Goal: Task Accomplishment & Management: Manage account settings

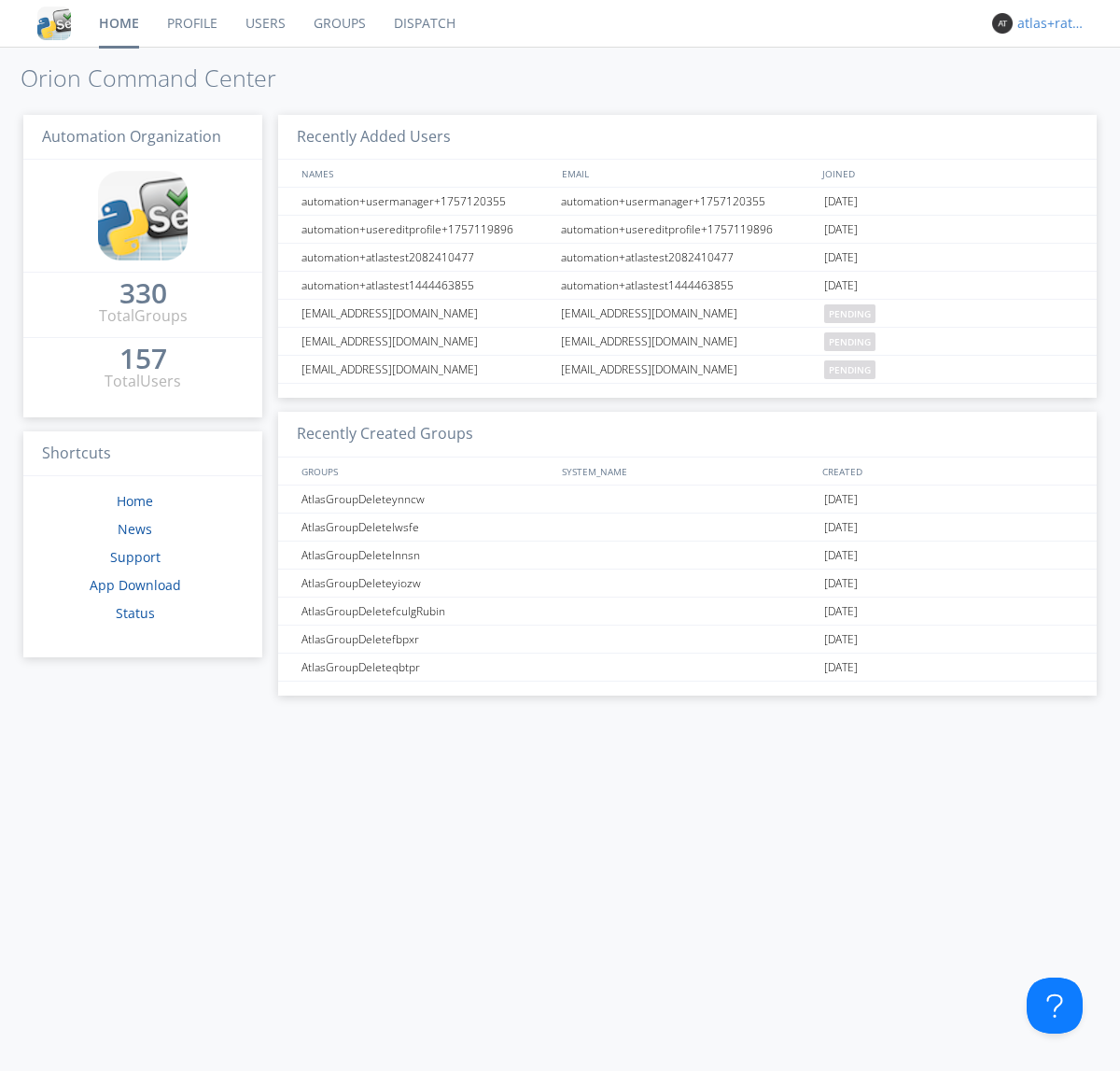
click at [1047, 23] on div "atlas+ratelimit" at bounding box center [1052, 23] width 70 height 19
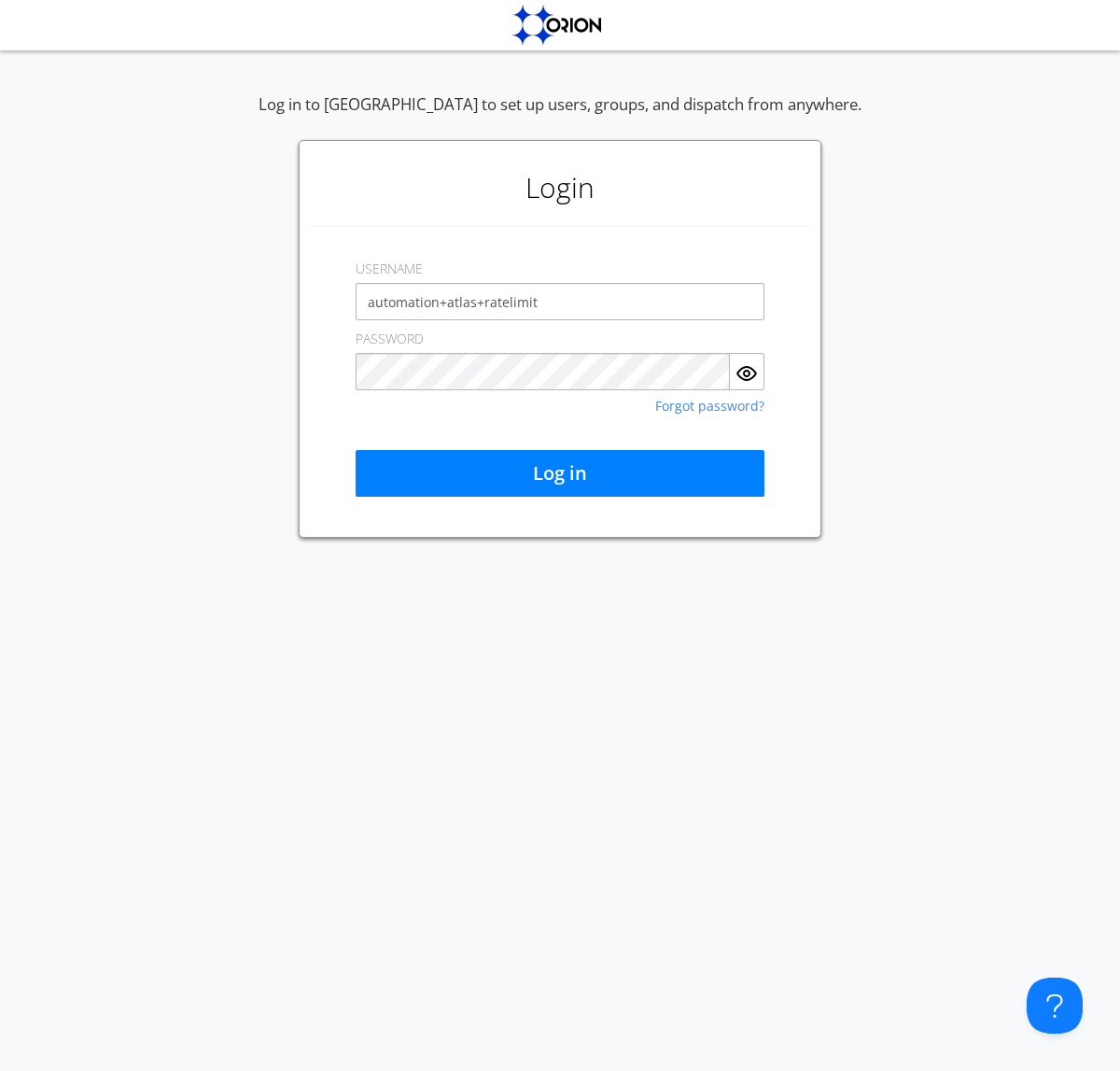
type input "automation+atlas+ratelimit"
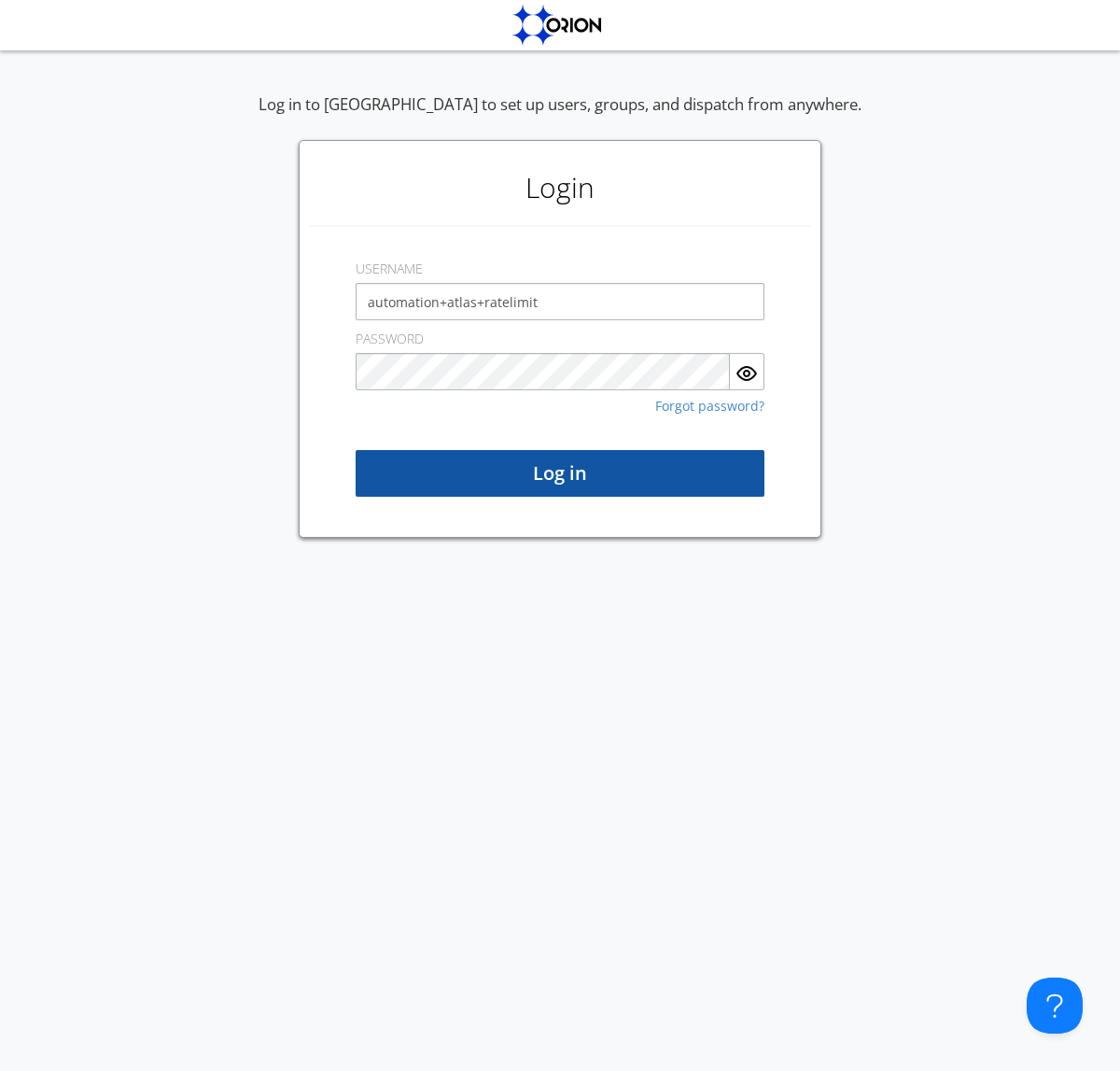
click at [560, 473] on button "Log in" at bounding box center [560, 473] width 409 height 47
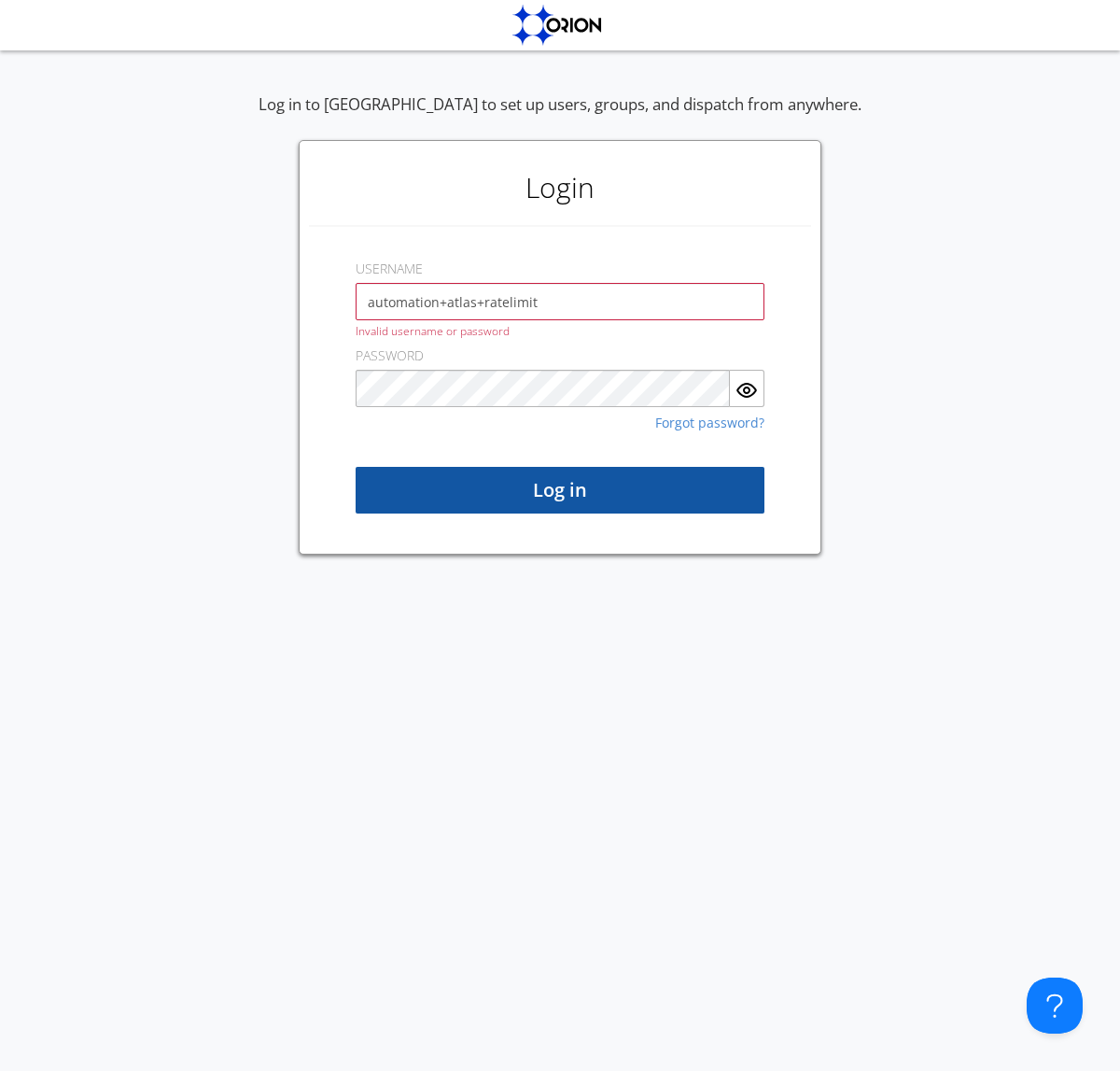
click at [560, 490] on button "Log in" at bounding box center [560, 490] width 409 height 47
